Goal: Find specific page/section: Find specific page/section

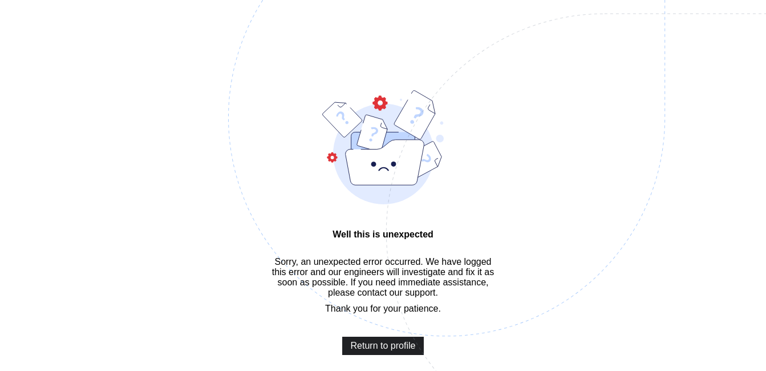
click at [384, 351] on span "Return to profile" at bounding box center [383, 345] width 65 height 10
